Goal: Find specific page/section: Find specific page/section

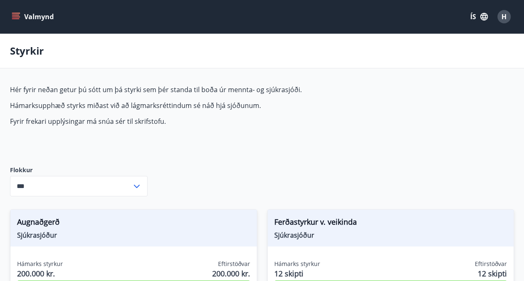
click at [18, 16] on icon "menu" at bounding box center [16, 17] width 8 height 8
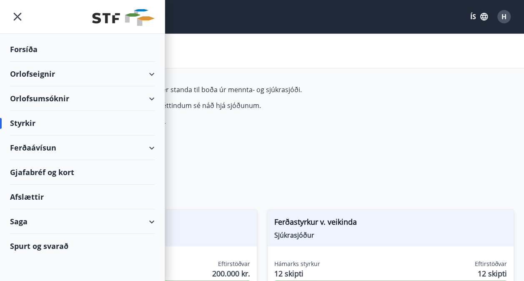
click at [43, 74] on div "Orlofseignir" at bounding box center [82, 74] width 145 height 25
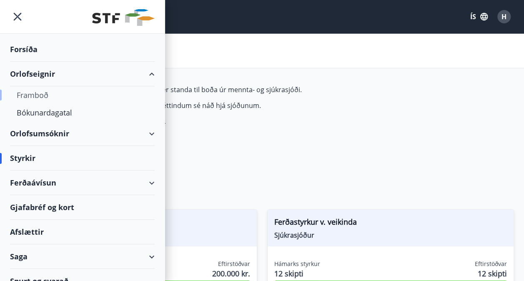
click at [40, 93] on div "Framboð" at bounding box center [82, 95] width 131 height 18
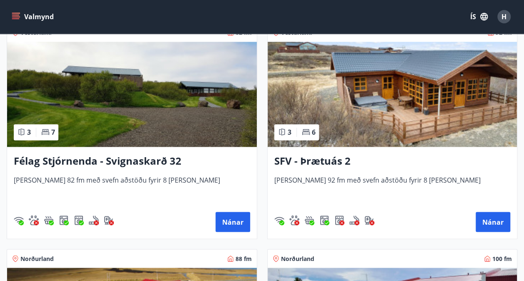
click at [150, 85] on img at bounding box center [132, 94] width 250 height 105
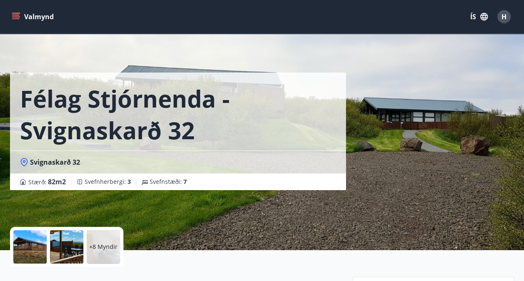
click at [103, 244] on p "+8 Myndir" at bounding box center [103, 247] width 28 height 8
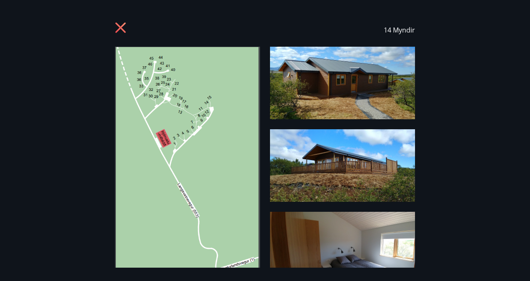
click at [120, 28] on icon at bounding box center [121, 28] width 2 height 2
